Goal: Find specific page/section: Find specific page/section

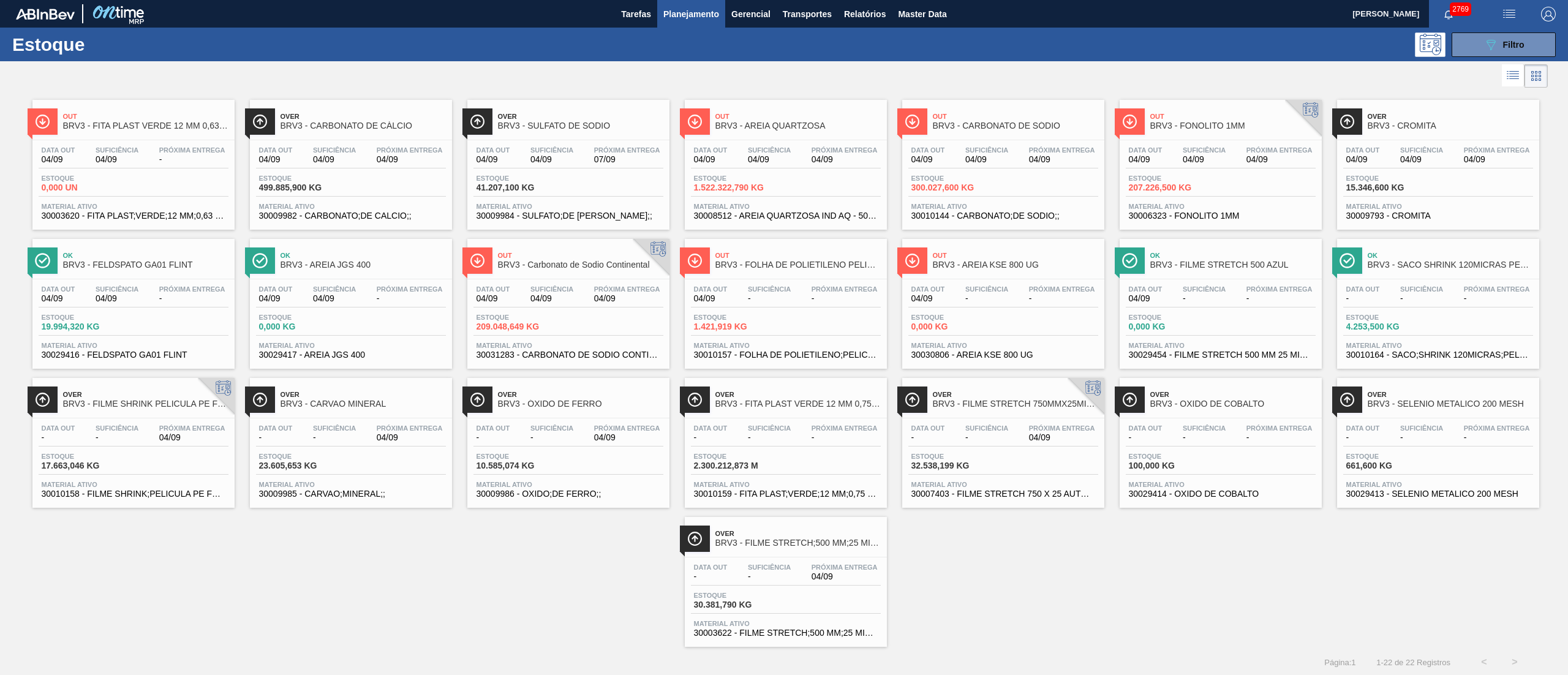
click at [761, 433] on div "Suficiência -" at bounding box center [769, 433] width 49 height 18
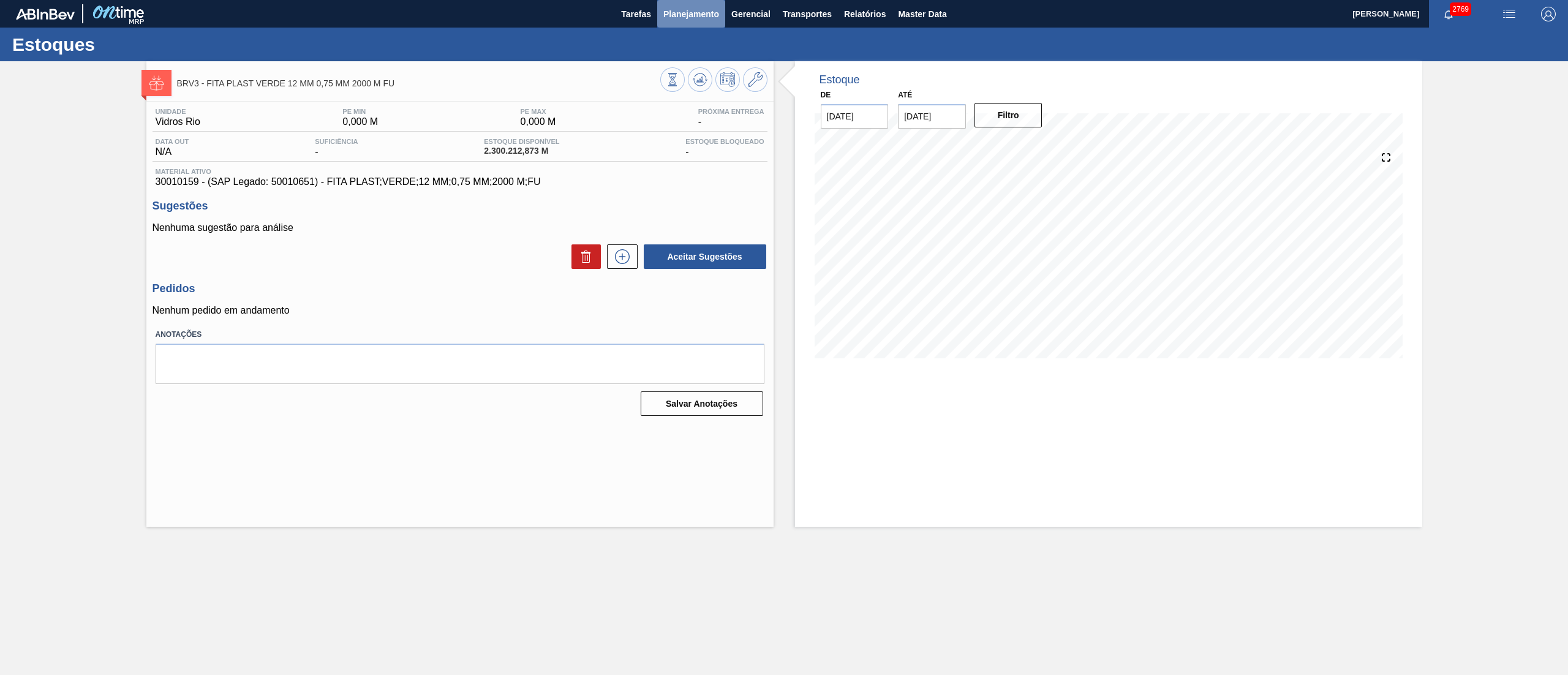
click at [696, 12] on span "Planejamento" at bounding box center [691, 13] width 55 height 14
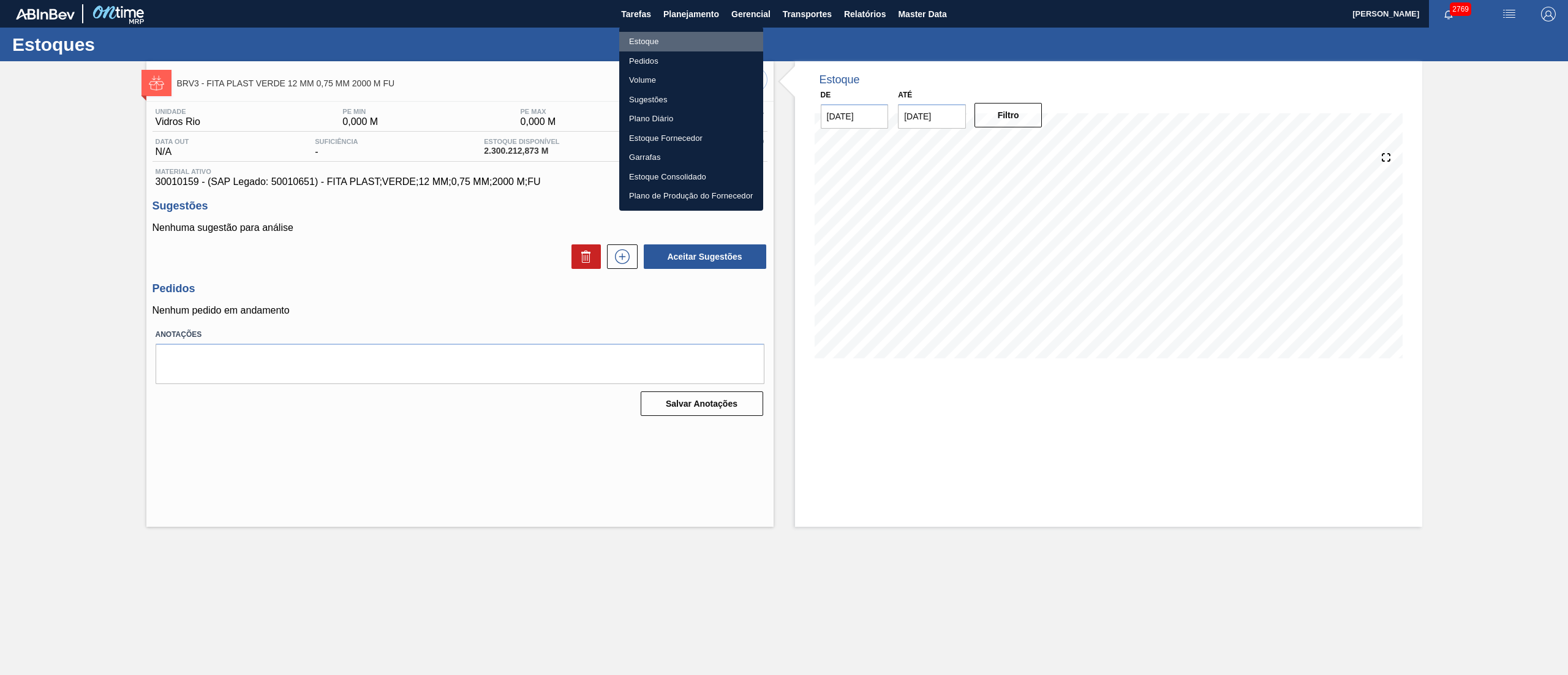
click at [685, 43] on li "Estoque" at bounding box center [691, 41] width 144 height 20
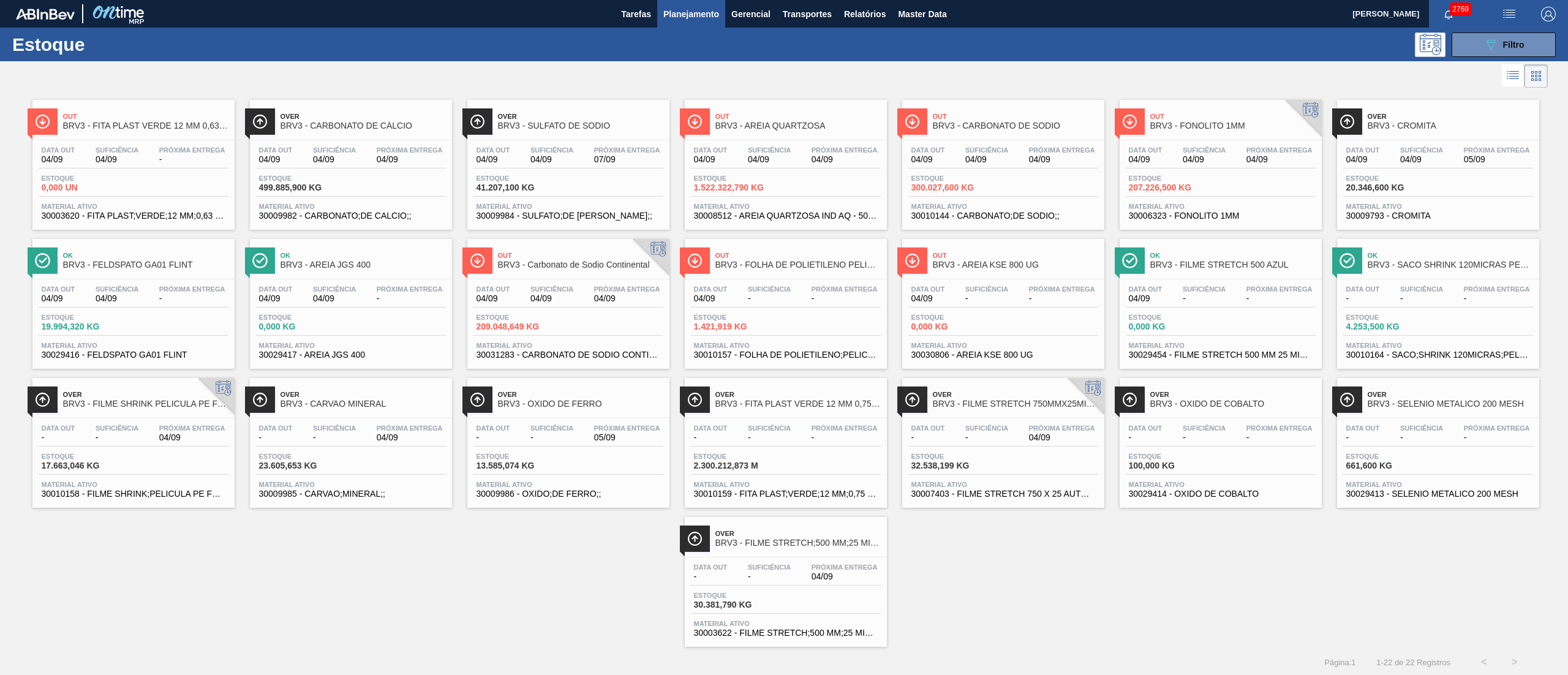
scroll to position [4, 0]
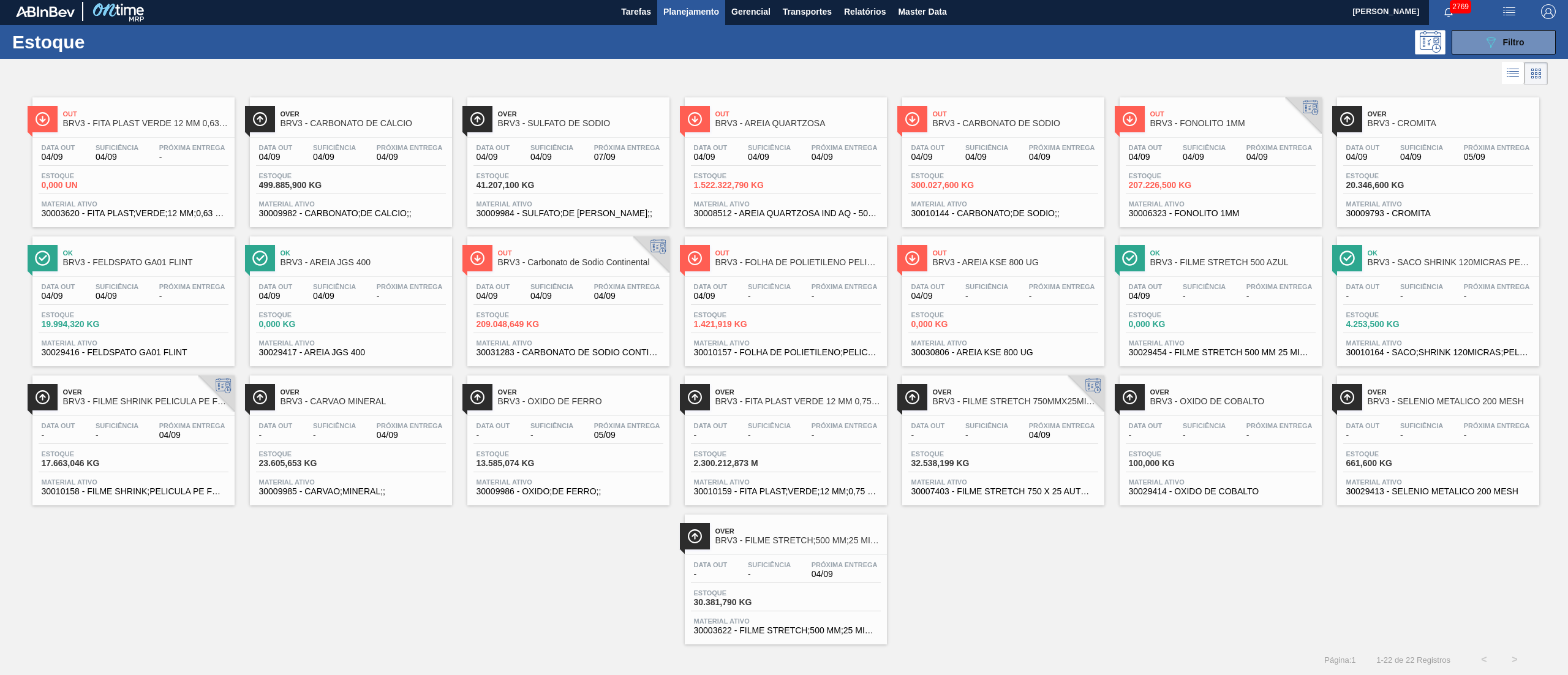
click at [746, 321] on span "1.421,919 KG" at bounding box center [737, 325] width 86 height 10
